Goal: Information Seeking & Learning: Learn about a topic

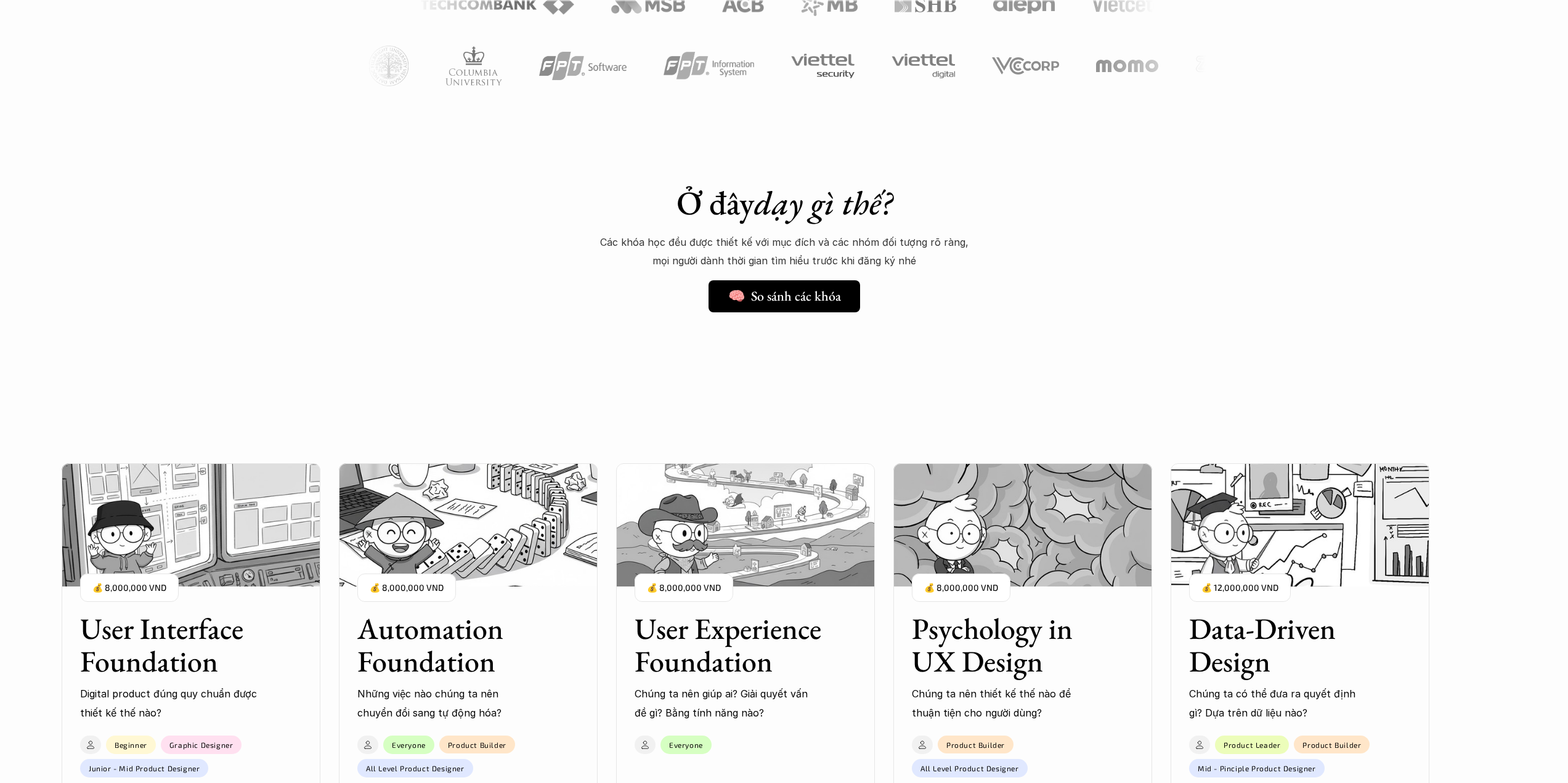
scroll to position [1047, 0]
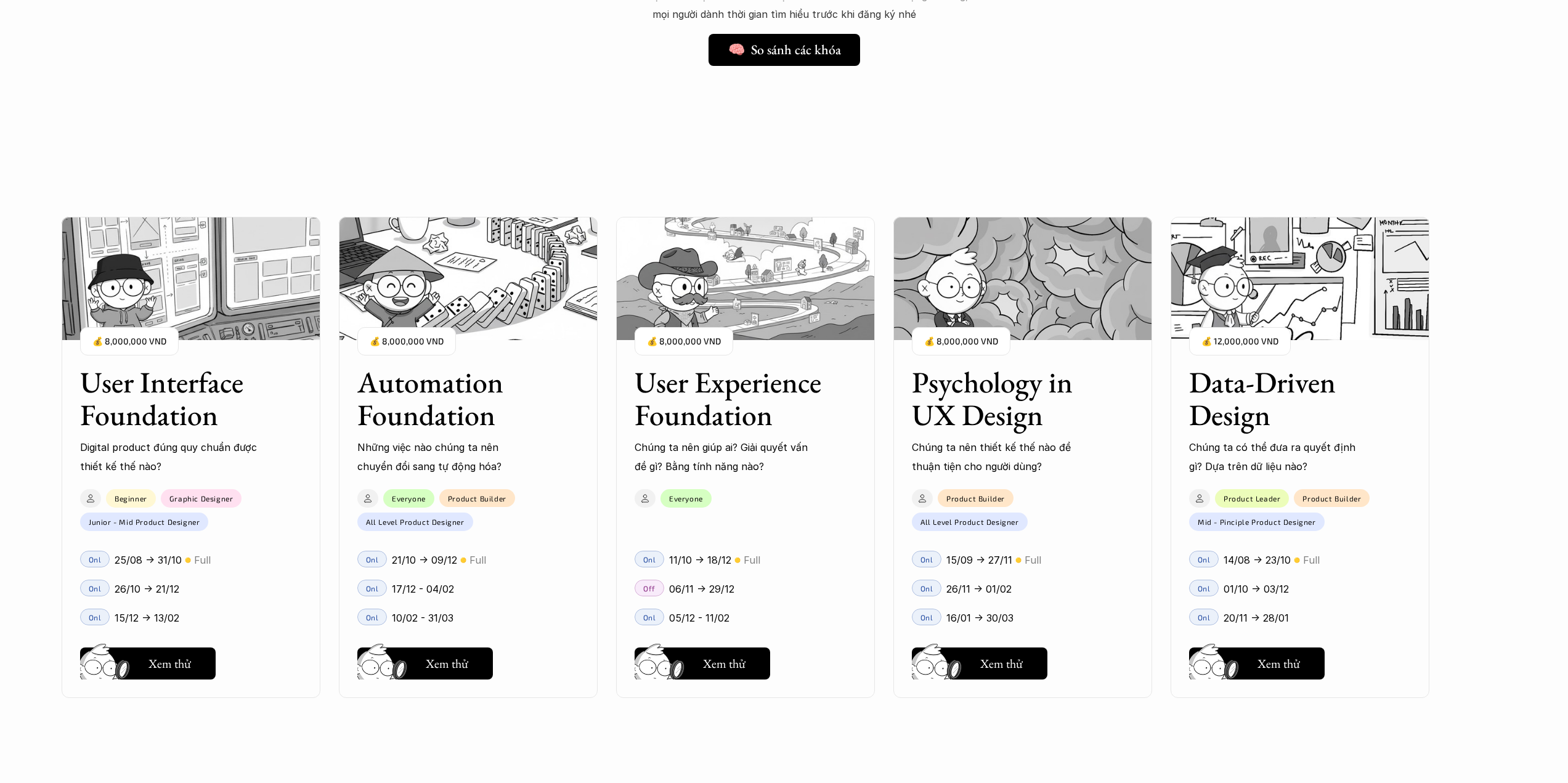
click at [716, 431] on h3 "User Experience Foundation" at bounding box center [729, 398] width 191 height 65
click at [706, 665] on h5 "Xem thử" at bounding box center [724, 666] width 43 height 17
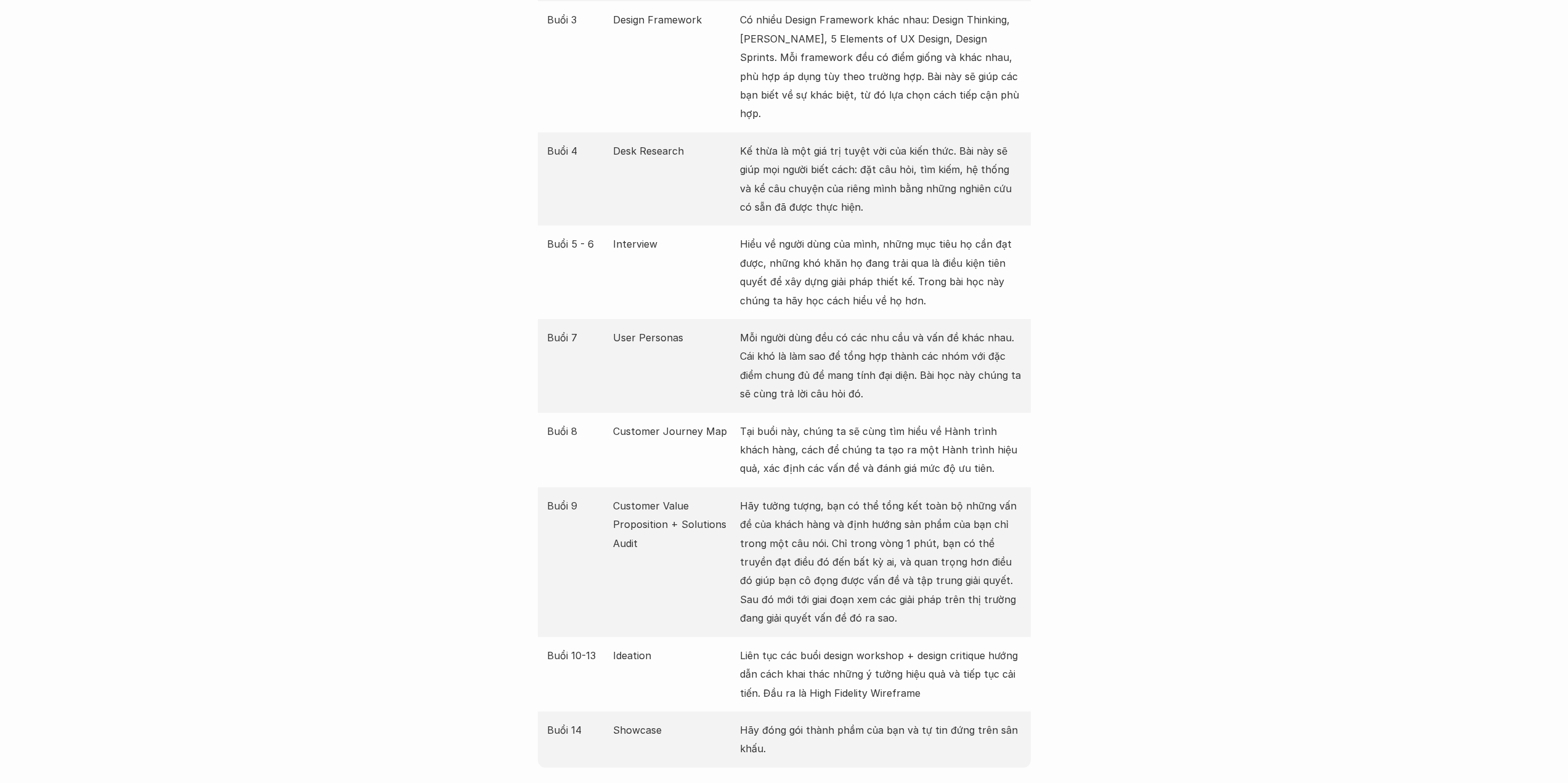
scroll to position [1848, 0]
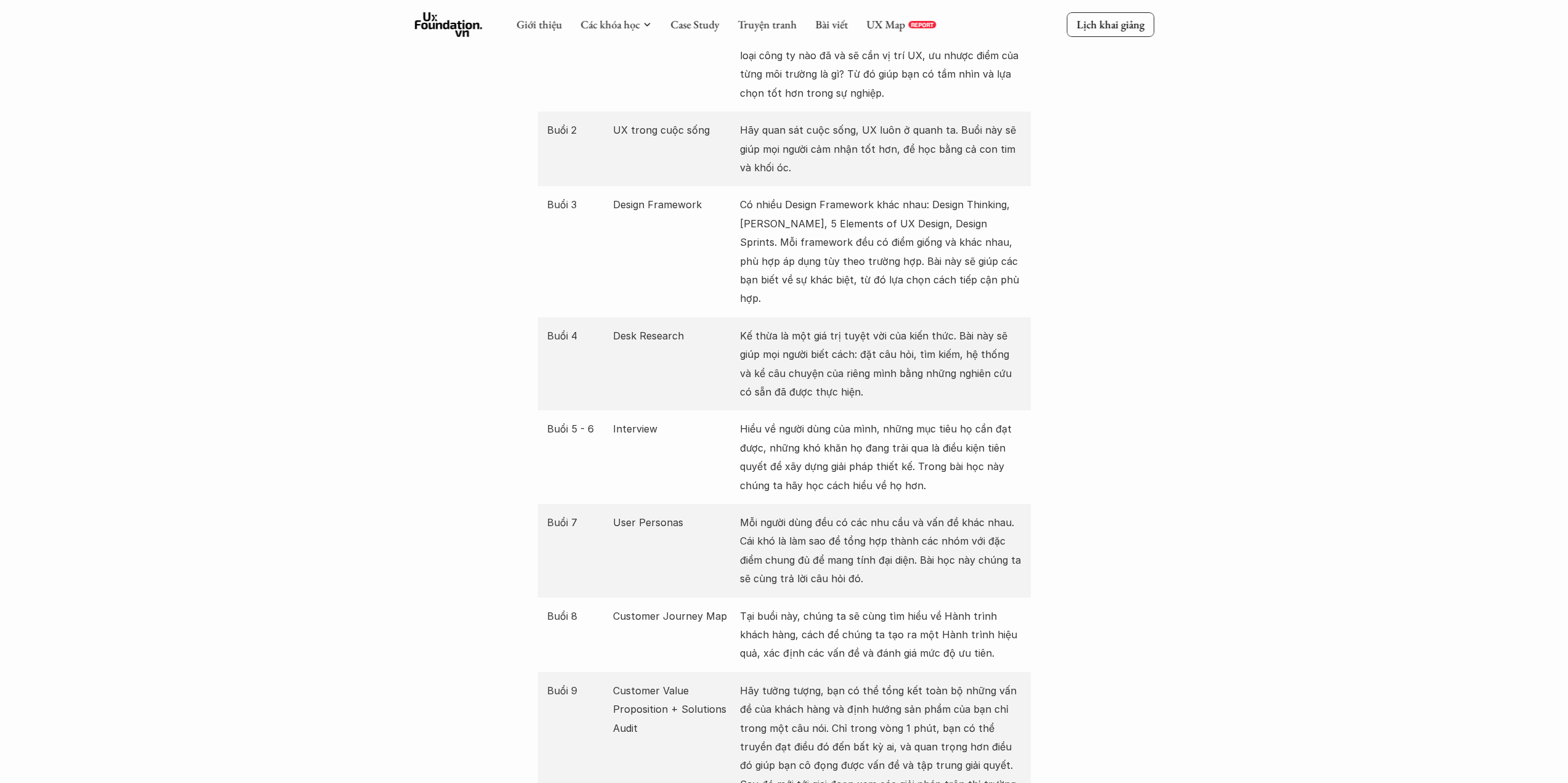
scroll to position [1663, 0]
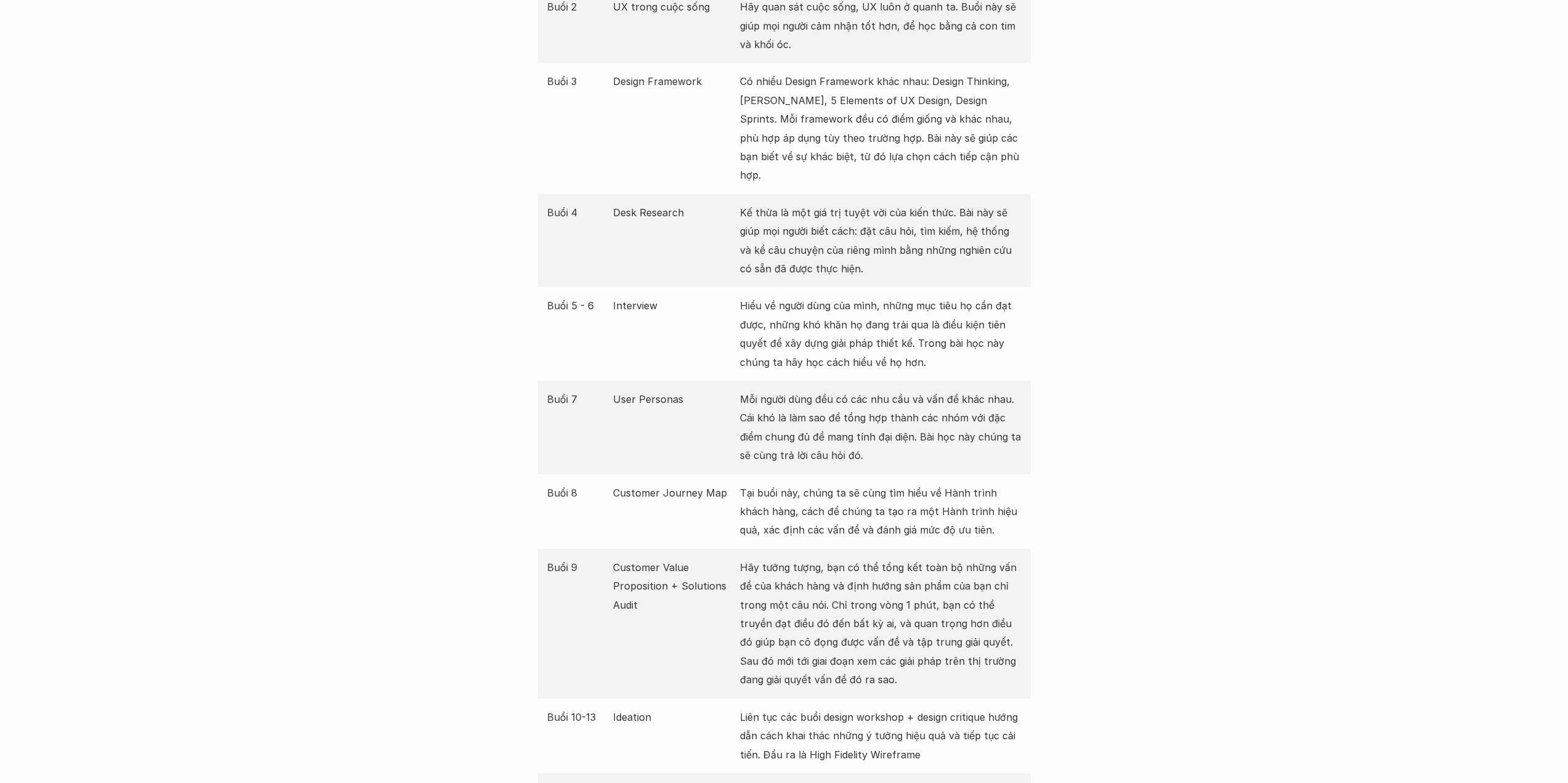
click at [540, 454] on div "Buổi 7 User Personas Mỗi người dùng đều có các nhu cầu và vấn đề khác nhau. Cái…" at bounding box center [784, 427] width 493 height 93
